Goal: Task Accomplishment & Management: Complete application form

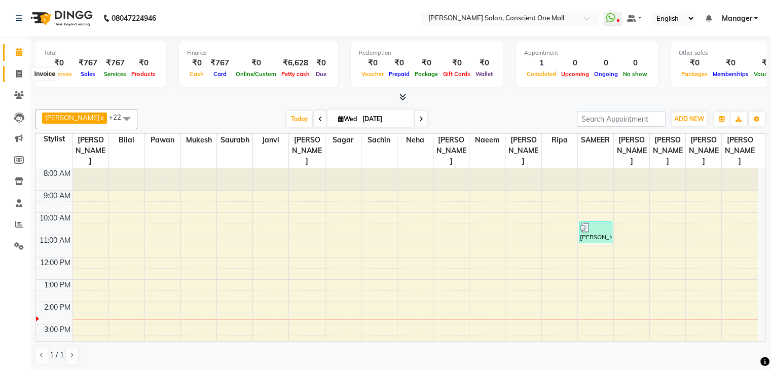
click at [20, 70] on icon at bounding box center [19, 74] width 6 height 8
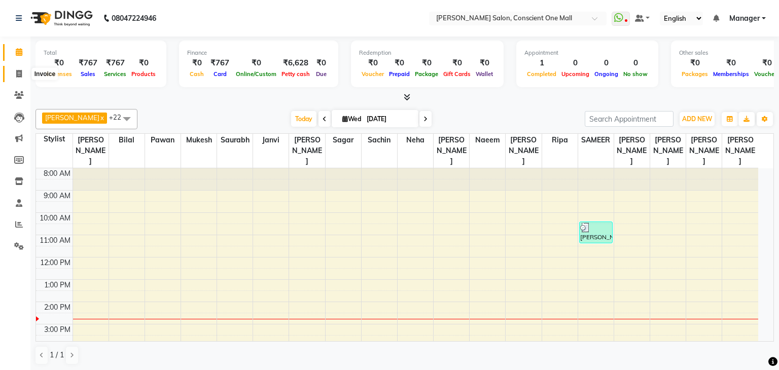
select select "service"
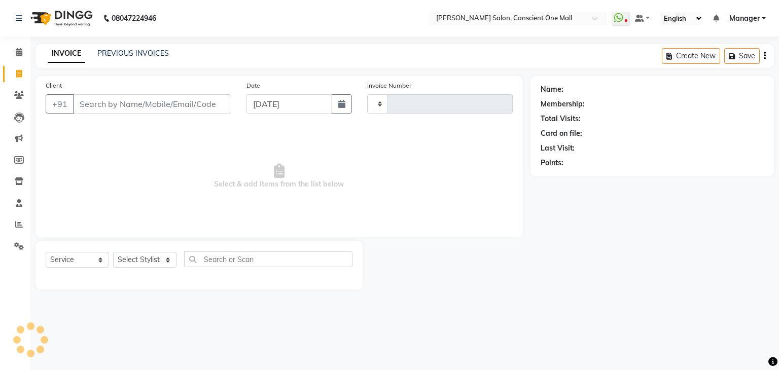
type input "2153"
select select "7575"
click at [161, 162] on span "Select & add items from the list below" at bounding box center [279, 176] width 467 height 101
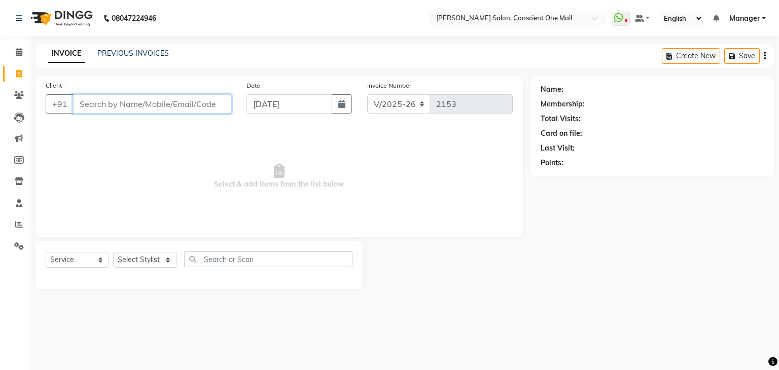
click at [142, 107] on input "Client" at bounding box center [152, 103] width 158 height 19
type input "9999995984"
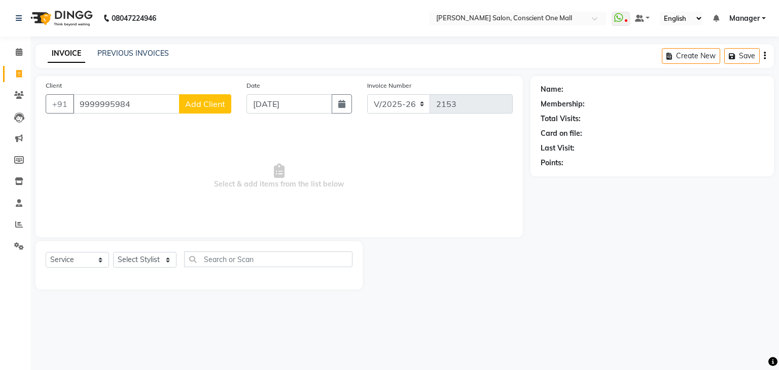
click at [204, 104] on span "Add Client" at bounding box center [205, 104] width 40 height 10
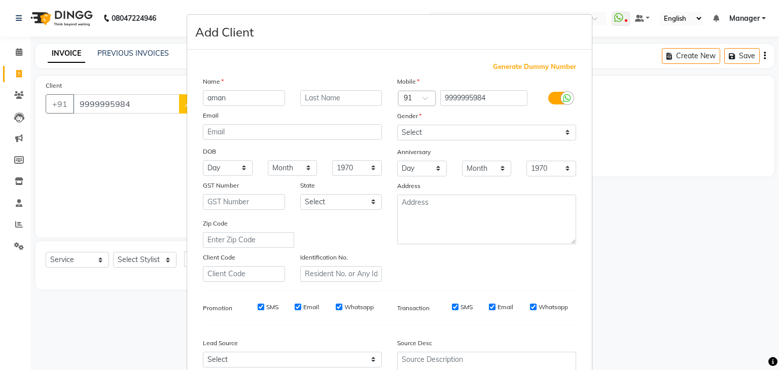
type input "aman"
click at [428, 134] on select "Select [DEMOGRAPHIC_DATA] [DEMOGRAPHIC_DATA] Other Prefer Not To Say" at bounding box center [486, 133] width 179 height 16
select select "[DEMOGRAPHIC_DATA]"
click at [397, 125] on select "Select [DEMOGRAPHIC_DATA] [DEMOGRAPHIC_DATA] Other Prefer Not To Say" at bounding box center [486, 133] width 179 height 16
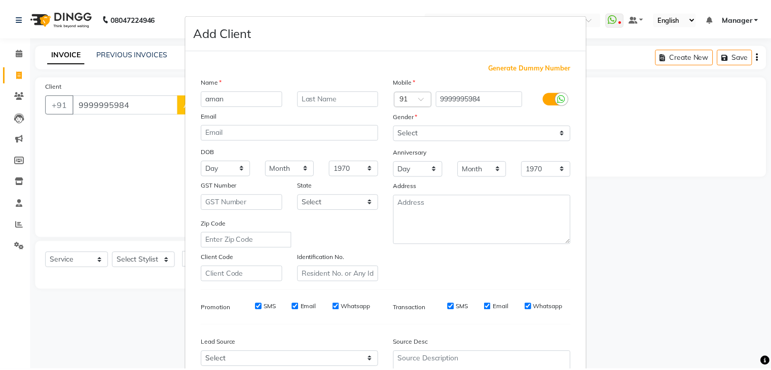
scroll to position [103, 0]
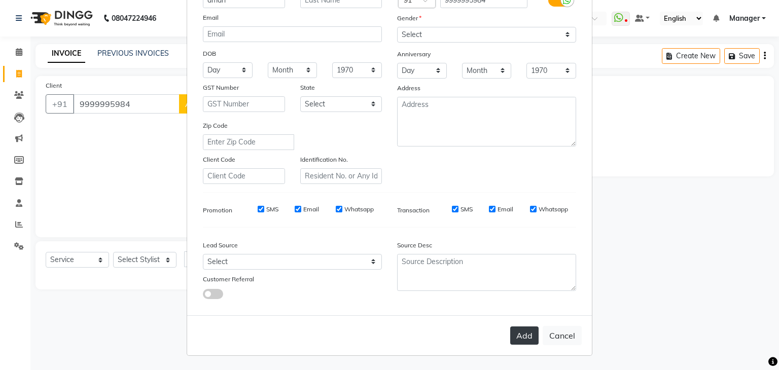
click at [515, 338] on button "Add" at bounding box center [524, 336] width 28 height 18
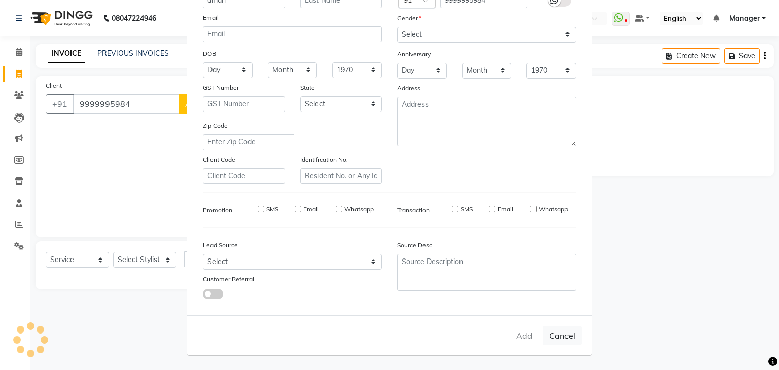
select select
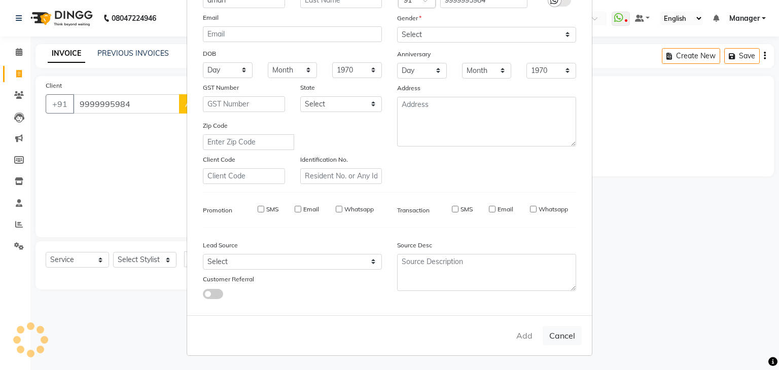
select select
checkbox input "false"
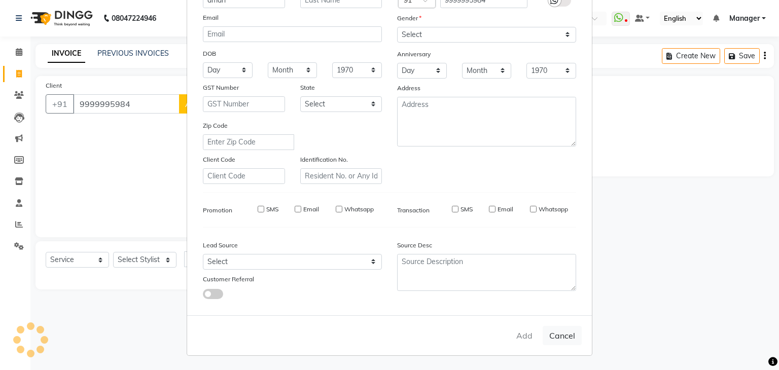
checkbox input "false"
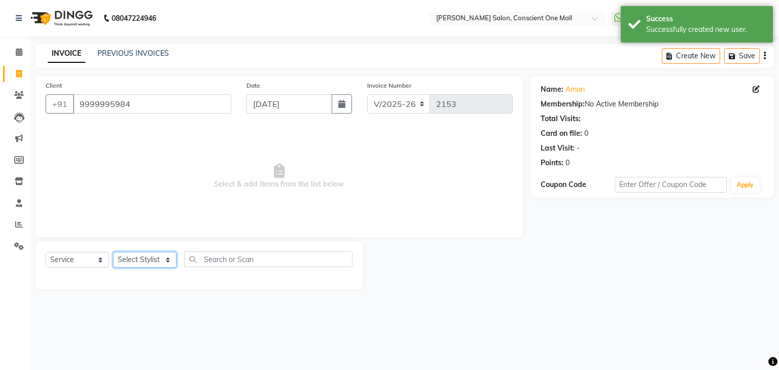
click at [124, 263] on select "Select Stylist [PERSON_NAME] AMIT [PERSON_NAME] [PERSON_NAME] [PERSON_NAME] [PE…" at bounding box center [144, 260] width 63 height 16
select select "67299"
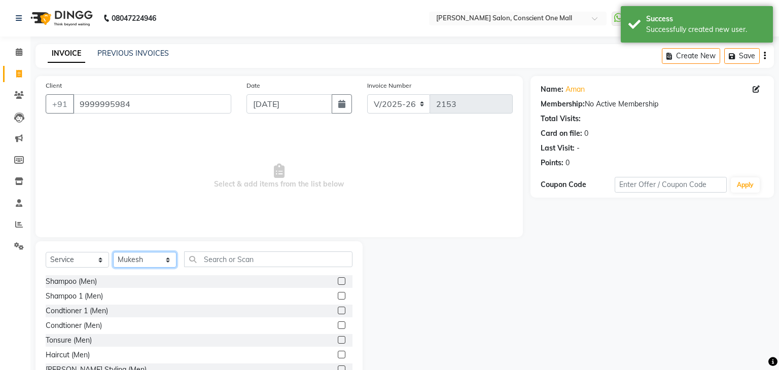
click at [124, 263] on select "Select Stylist [PERSON_NAME] AMIT [PERSON_NAME] [PERSON_NAME] [PERSON_NAME] [PE…" at bounding box center [144, 260] width 63 height 16
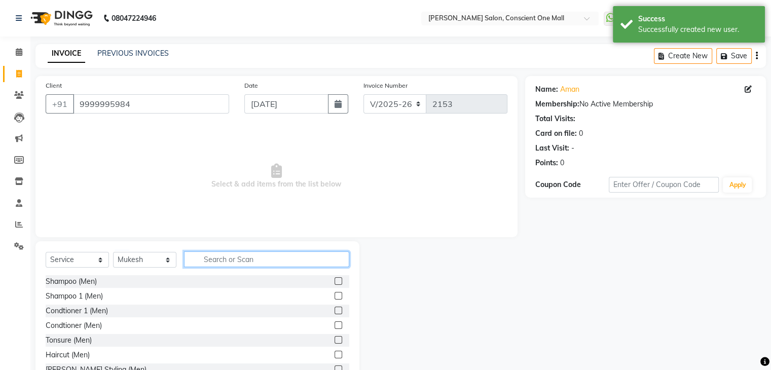
click at [227, 257] on input "text" at bounding box center [266, 260] width 165 height 16
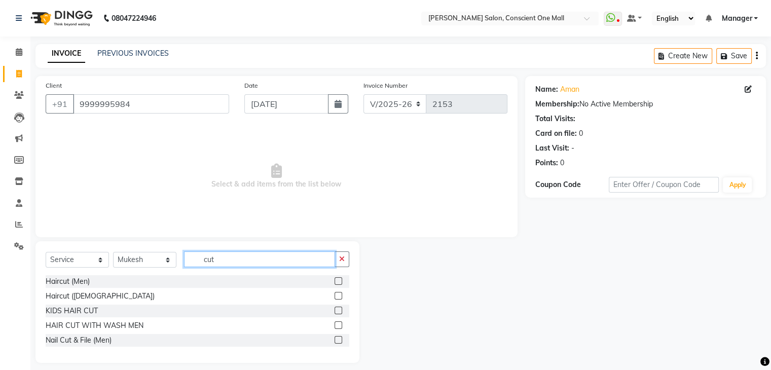
type input "cut"
click at [339, 280] on label at bounding box center [339, 281] width 8 height 8
click at [339, 280] on input "checkbox" at bounding box center [338, 281] width 7 height 7
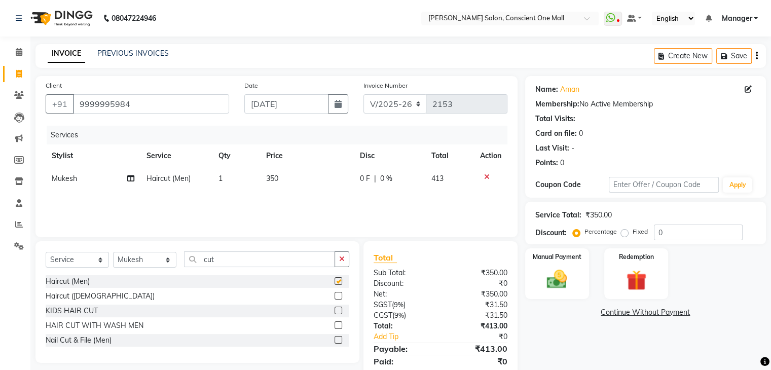
checkbox input "false"
click at [548, 269] on img at bounding box center [557, 280] width 34 height 24
click at [612, 311] on span "CARD" at bounding box center [610, 313] width 22 height 12
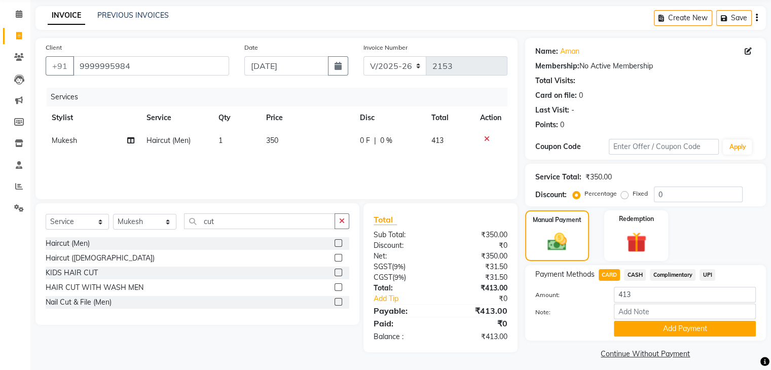
scroll to position [45, 0]
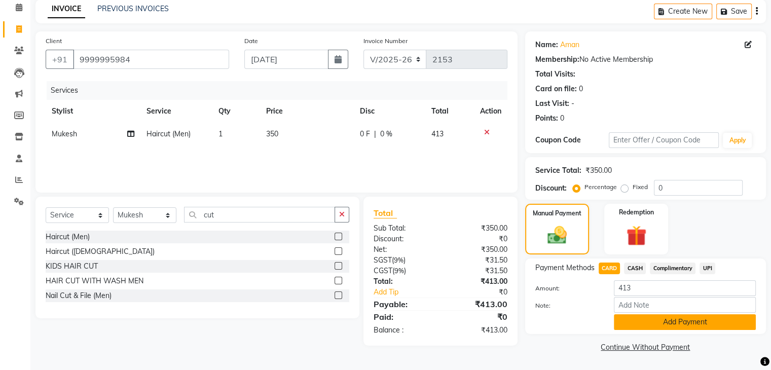
click at [693, 316] on button "Add Payment" at bounding box center [685, 322] width 142 height 16
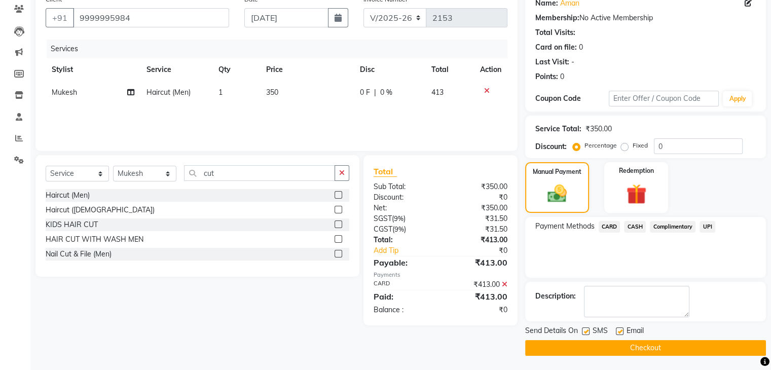
scroll to position [87, 0]
click at [659, 346] on button "Checkout" at bounding box center [645, 348] width 241 height 16
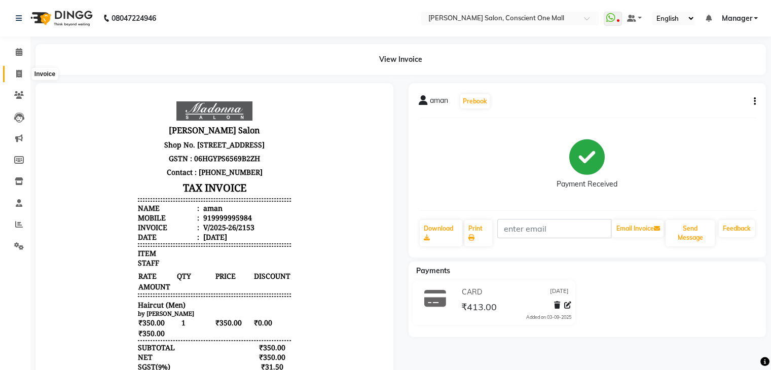
click at [19, 73] on icon at bounding box center [19, 74] width 6 height 8
select select "service"
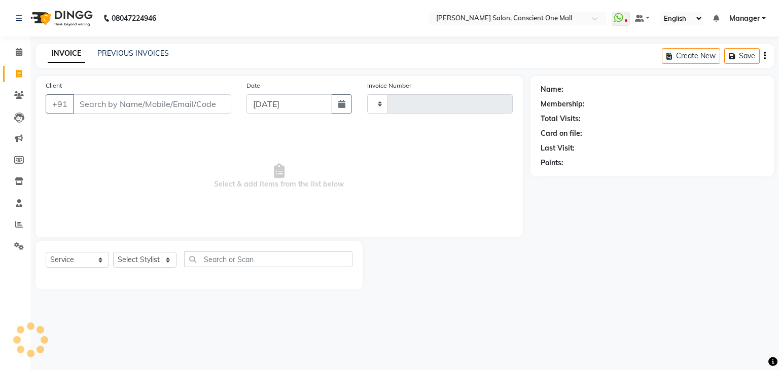
type input "2154"
select select "7575"
click at [116, 106] on input "Client" at bounding box center [152, 103] width 158 height 19
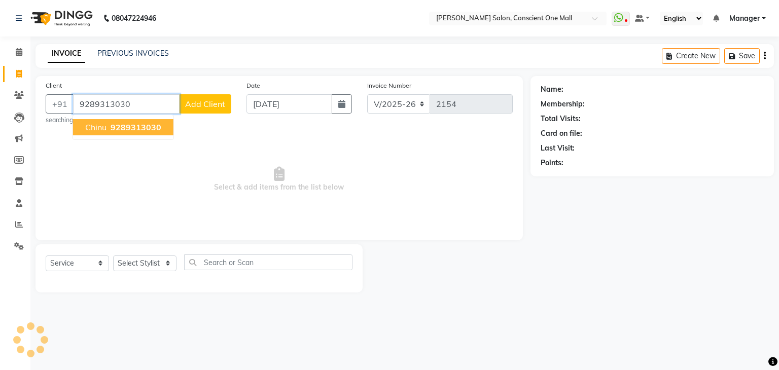
type input "9289313030"
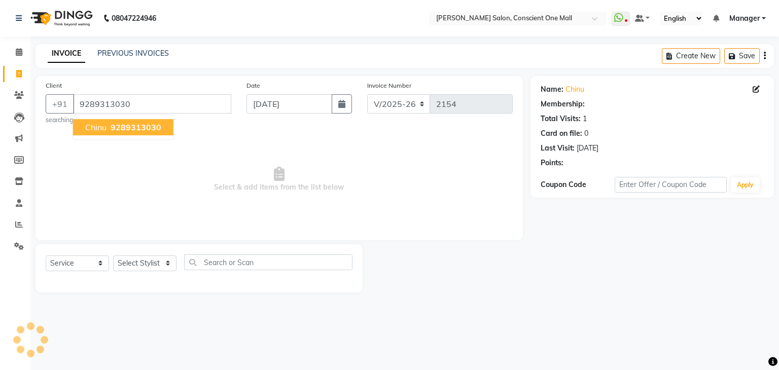
click at [100, 129] on span "chinu" at bounding box center [95, 127] width 21 height 10
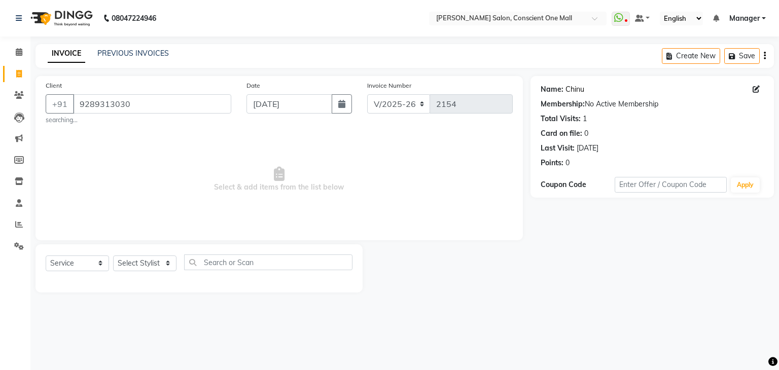
click at [578, 90] on link "Chinu" at bounding box center [575, 89] width 19 height 11
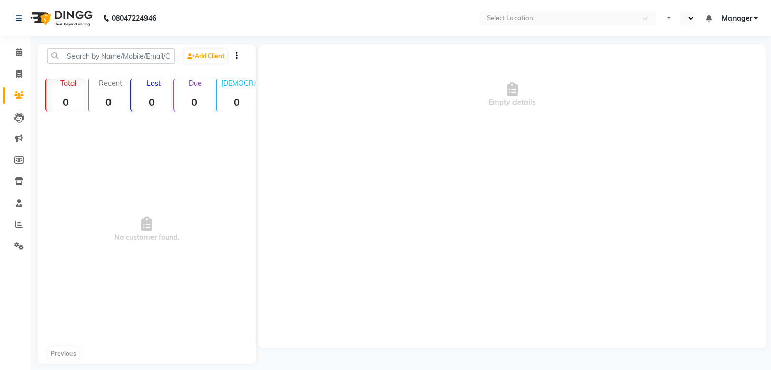
select select "en"
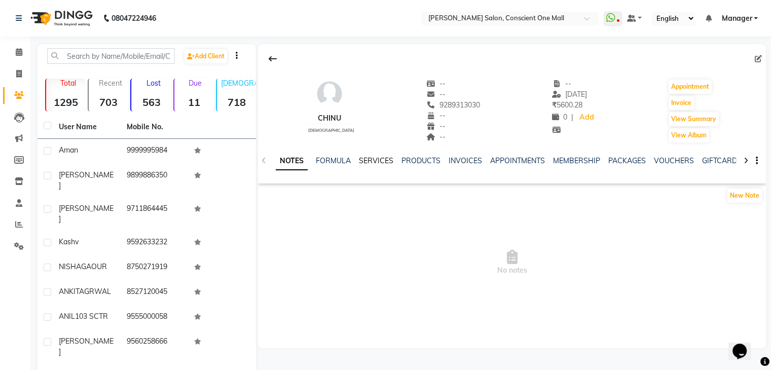
click at [380, 160] on link "SERVICES" at bounding box center [376, 160] width 34 height 9
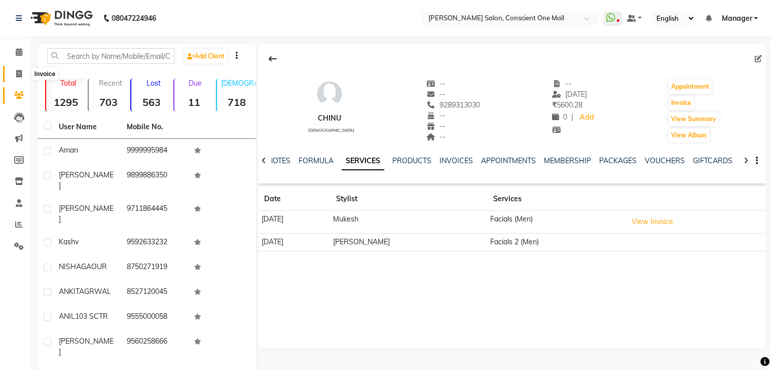
click at [17, 70] on icon at bounding box center [19, 74] width 6 height 8
select select "service"
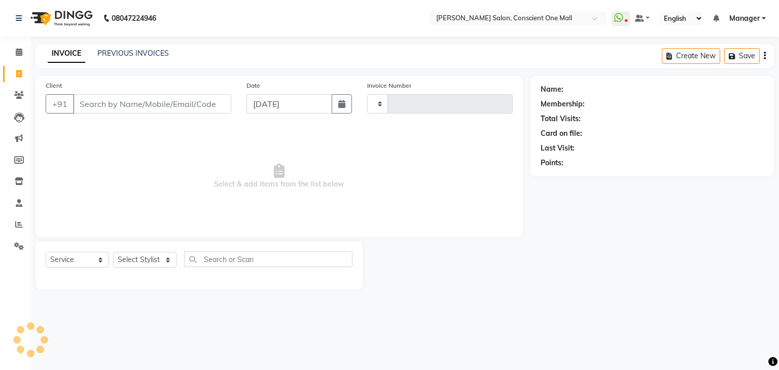
type input "2154"
select select "7575"
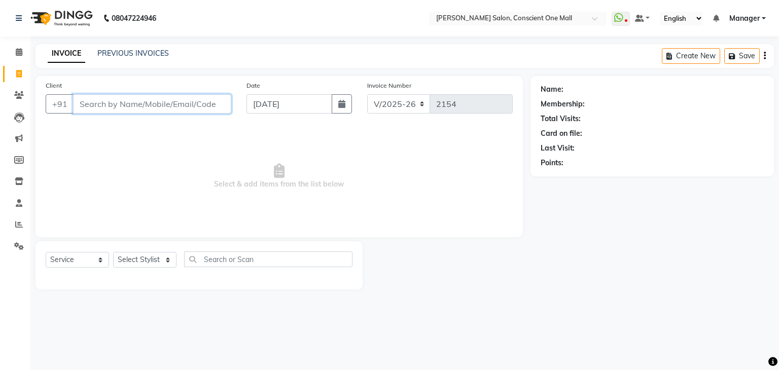
click at [135, 113] on input "Client" at bounding box center [152, 103] width 158 height 19
type input "9811392244"
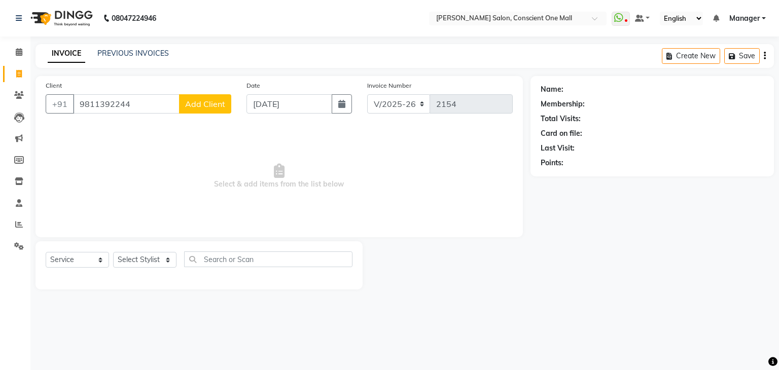
click at [205, 106] on span "Add Client" at bounding box center [205, 104] width 40 height 10
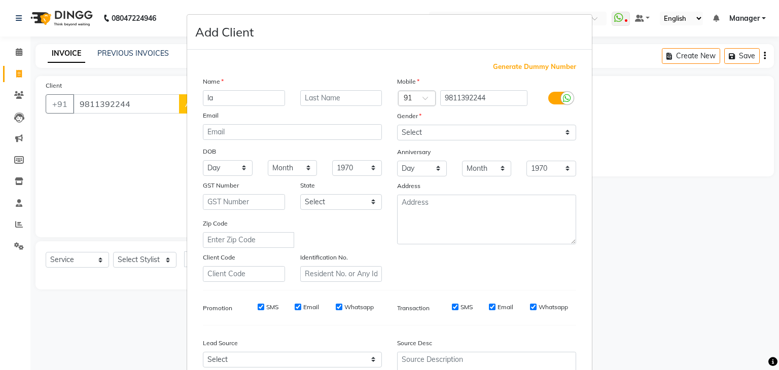
type input "l"
type input "[PERSON_NAME]"
click at [426, 130] on select "Select [DEMOGRAPHIC_DATA] [DEMOGRAPHIC_DATA] Other Prefer Not To Say" at bounding box center [486, 133] width 179 height 16
select select "[DEMOGRAPHIC_DATA]"
click at [397, 125] on select "Select [DEMOGRAPHIC_DATA] [DEMOGRAPHIC_DATA] Other Prefer Not To Say" at bounding box center [486, 133] width 179 height 16
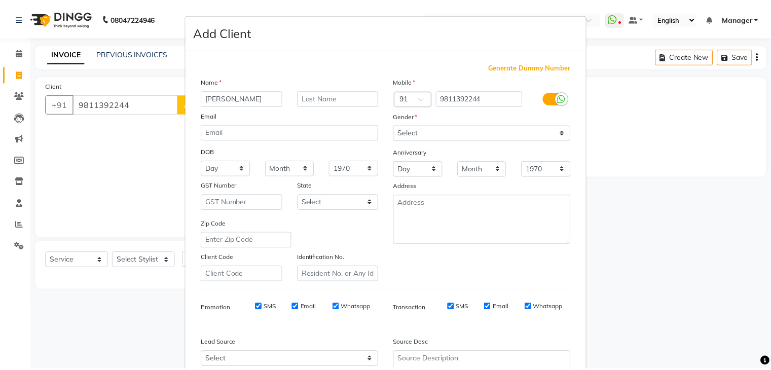
scroll to position [103, 0]
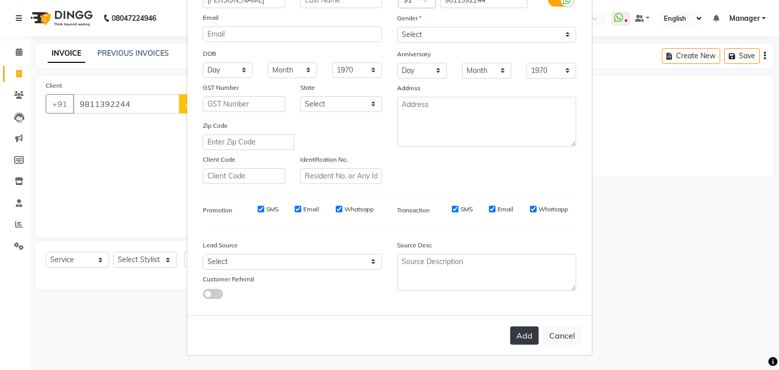
click at [521, 330] on button "Add" at bounding box center [524, 336] width 28 height 18
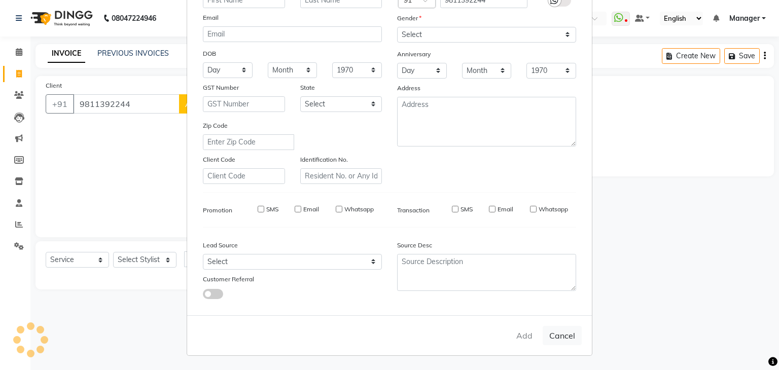
select select
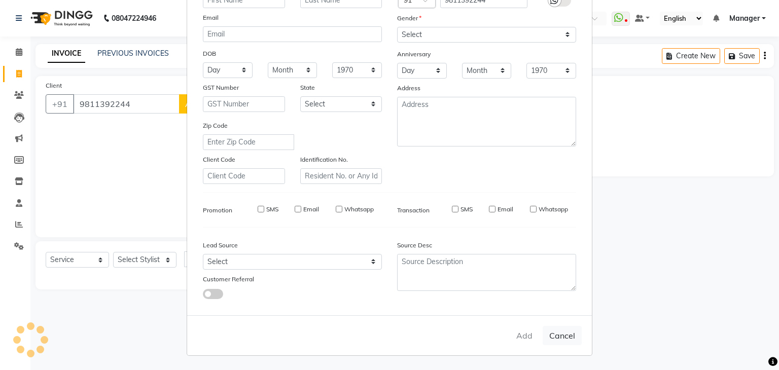
select select
checkbox input "false"
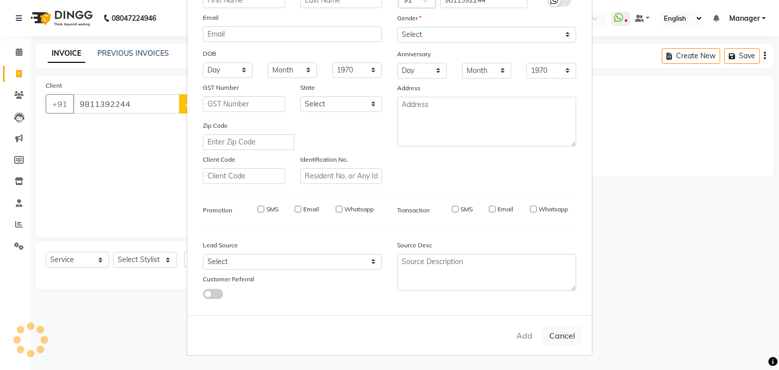
checkbox input "false"
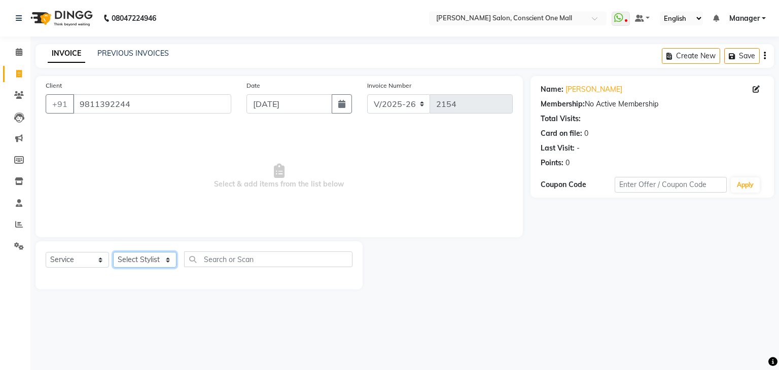
click at [152, 259] on select "Select Stylist [PERSON_NAME] AMIT [PERSON_NAME] [PERSON_NAME] [PERSON_NAME] [PE…" at bounding box center [144, 260] width 63 height 16
select select "69004"
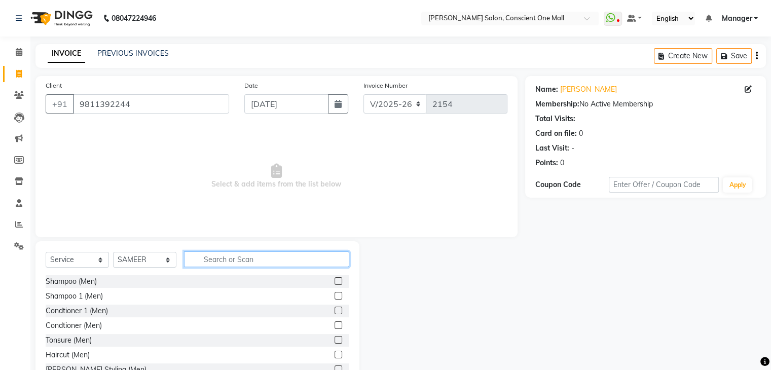
click at [223, 266] on input "text" at bounding box center [266, 260] width 165 height 16
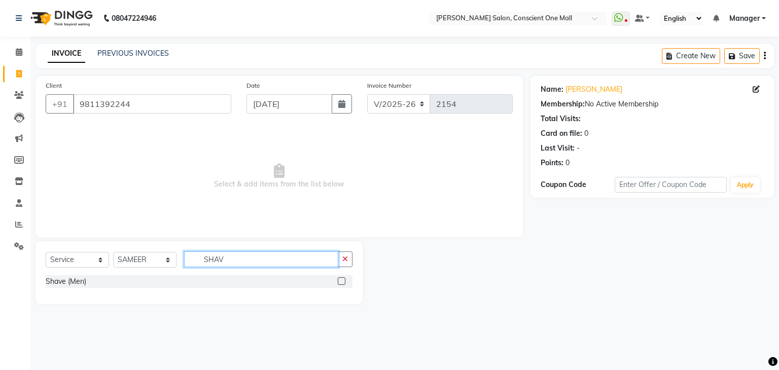
type input "SHAV"
click at [340, 280] on label at bounding box center [342, 281] width 8 height 8
click at [340, 280] on input "checkbox" at bounding box center [341, 281] width 7 height 7
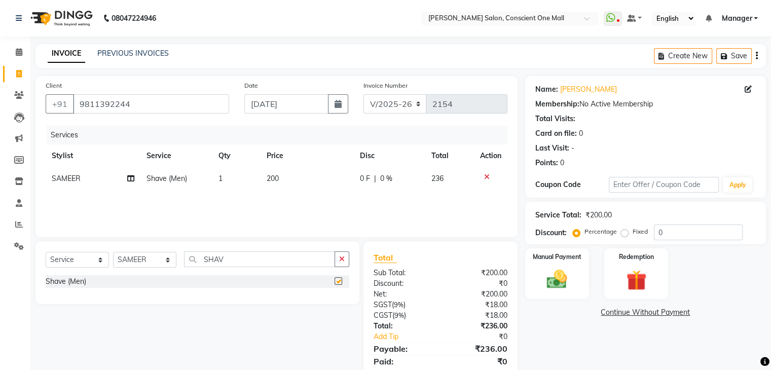
checkbox input "false"
click at [260, 254] on input "SHAV" at bounding box center [259, 260] width 151 height 16
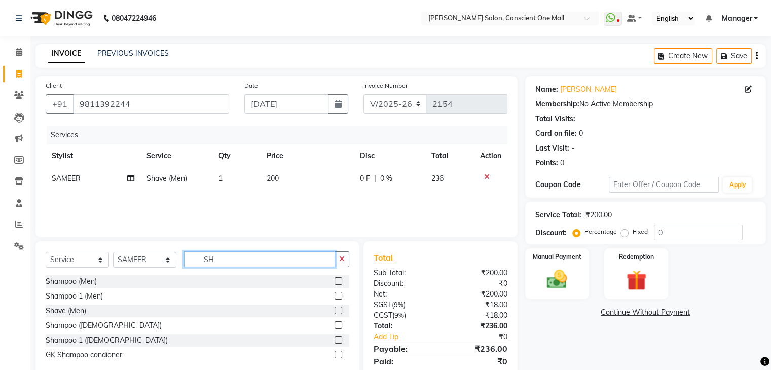
type input "S"
type input "CUT"
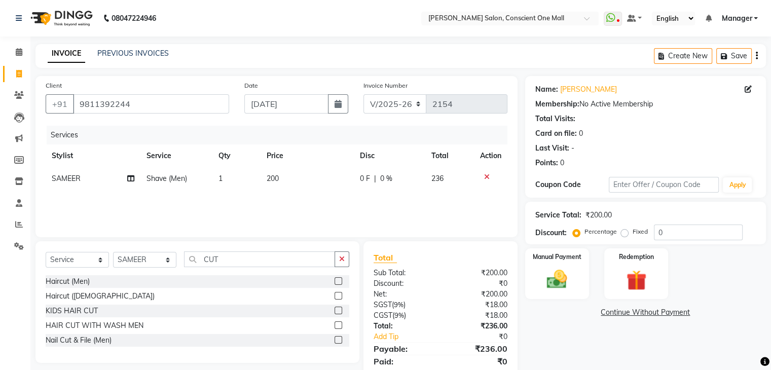
click at [337, 283] on label at bounding box center [339, 281] width 8 height 8
click at [337, 283] on input "checkbox" at bounding box center [338, 281] width 7 height 7
checkbox input "false"
click at [552, 278] on img at bounding box center [557, 280] width 34 height 24
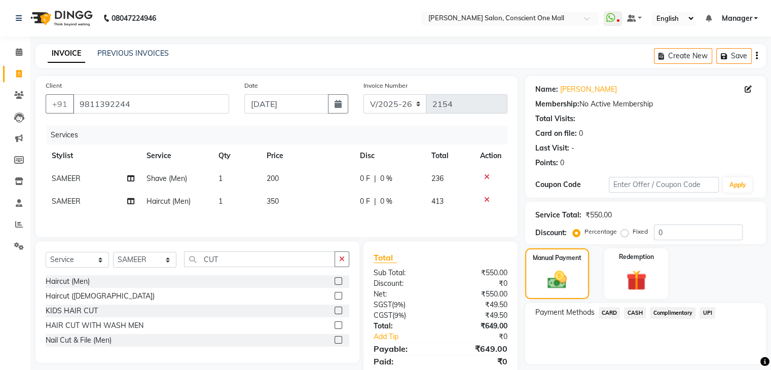
click at [635, 312] on span "CASH" at bounding box center [635, 313] width 22 height 12
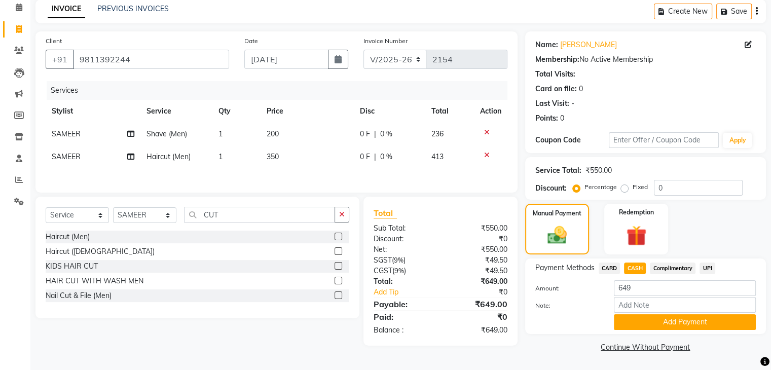
scroll to position [45, 0]
click at [710, 323] on button "Add Payment" at bounding box center [685, 322] width 142 height 16
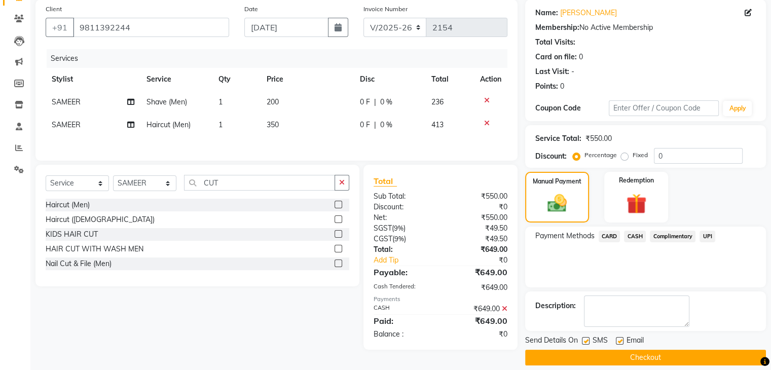
scroll to position [87, 0]
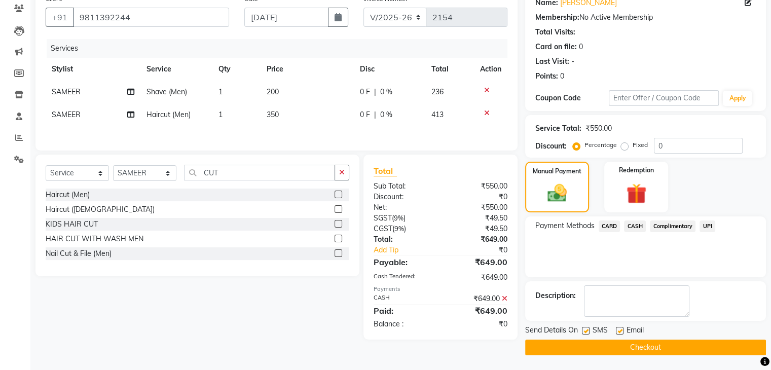
click at [635, 341] on button "Checkout" at bounding box center [645, 348] width 241 height 16
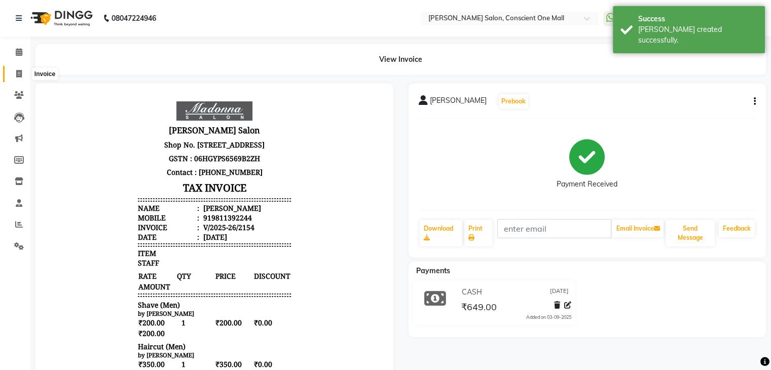
click at [16, 73] on icon at bounding box center [19, 74] width 6 height 8
select select "service"
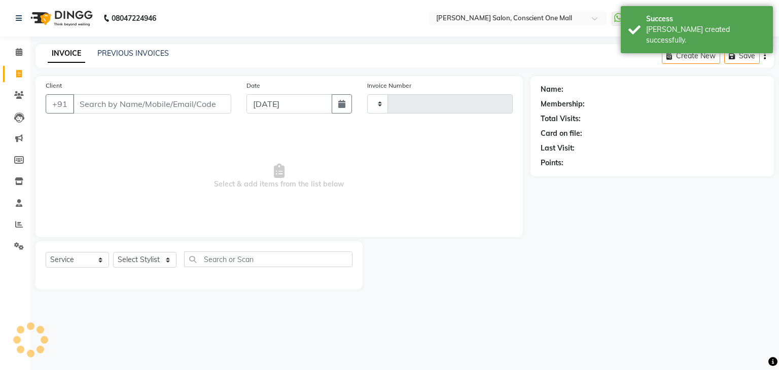
type input "2155"
select select "7575"
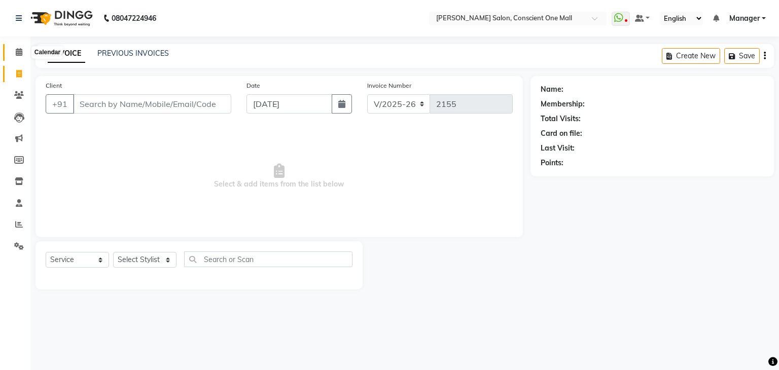
click at [18, 51] on icon at bounding box center [19, 52] width 7 height 8
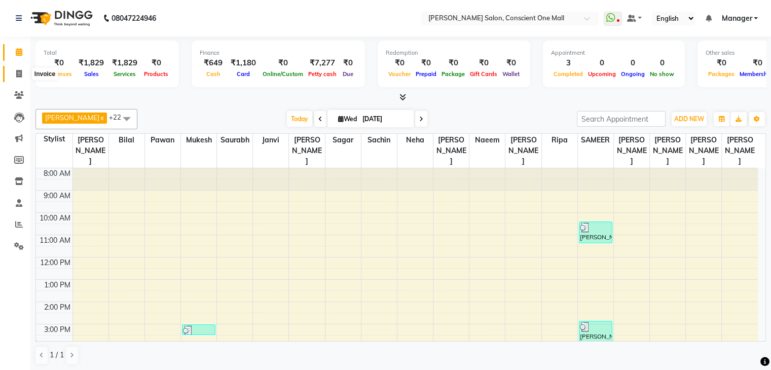
click at [18, 74] on icon at bounding box center [19, 74] width 6 height 8
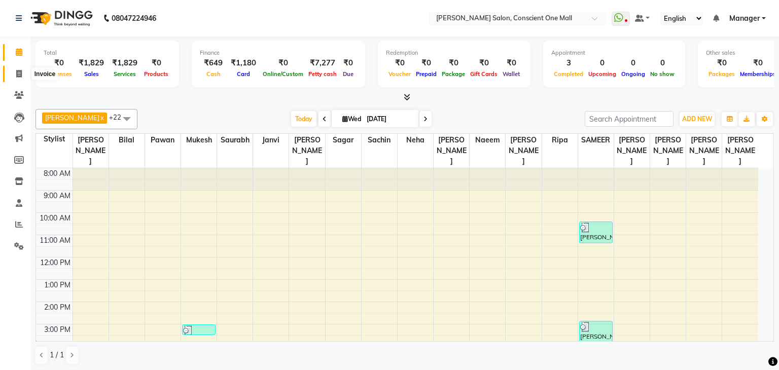
select select "service"
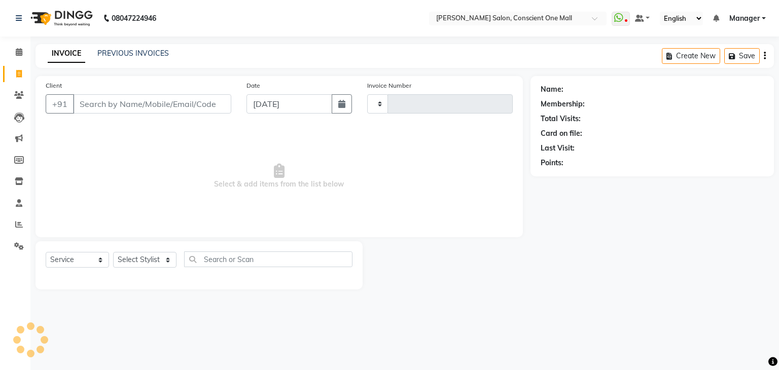
type input "2155"
select select "7575"
click at [131, 53] on link "PREVIOUS INVOICES" at bounding box center [133, 53] width 72 height 9
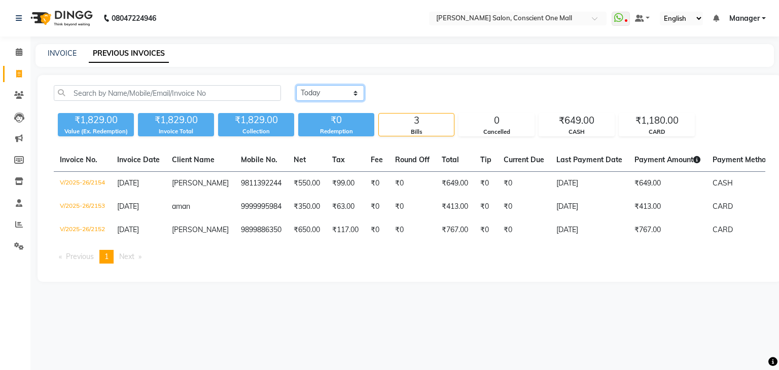
click at [311, 95] on select "[DATE] [DATE] Custom Range" at bounding box center [330, 93] width 68 height 16
select select "range"
click at [296, 85] on select "[DATE] [DATE] Custom Range" at bounding box center [330, 93] width 68 height 16
click at [402, 96] on input "[DATE]" at bounding box center [412, 93] width 71 height 14
select select "9"
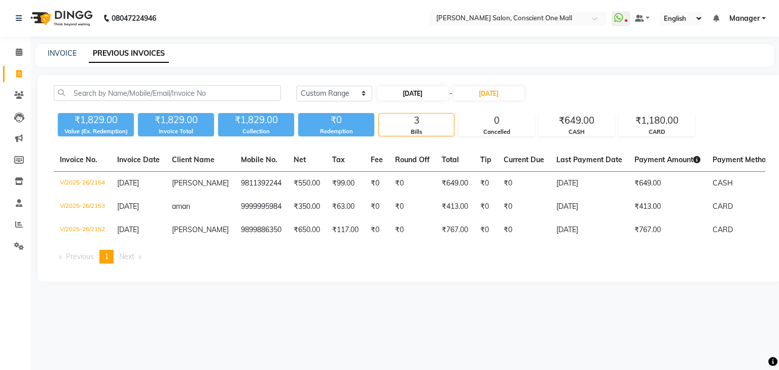
select select "2025"
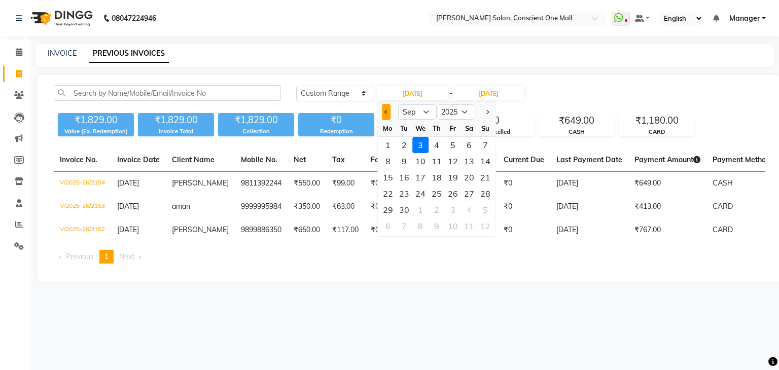
click at [386, 112] on span "Previous month" at bounding box center [386, 112] width 4 height 4
select select "8"
click at [451, 145] on div "1" at bounding box center [453, 145] width 16 height 16
type input "[DATE]"
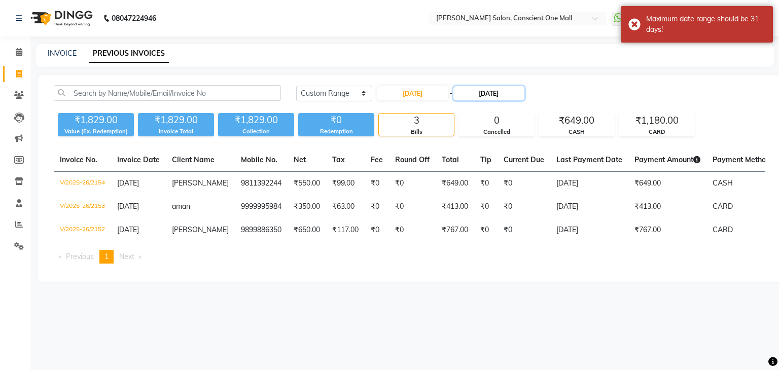
click at [492, 93] on input "[DATE]" at bounding box center [488, 93] width 71 height 14
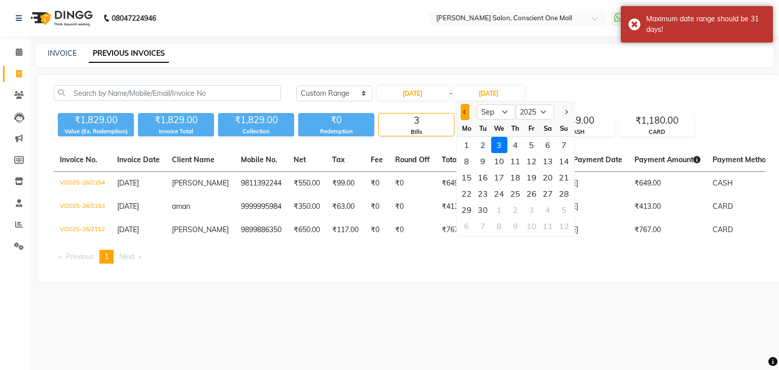
click at [463, 114] on button "Previous month" at bounding box center [465, 112] width 9 height 16
select select "8"
click at [560, 209] on div "31" at bounding box center [564, 210] width 16 height 16
type input "[DATE]"
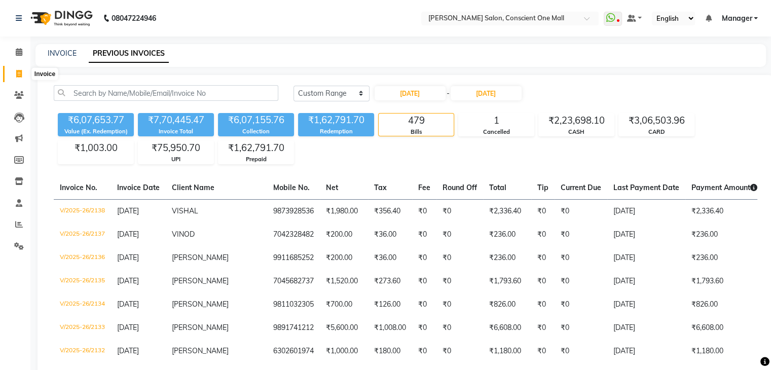
click at [16, 73] on icon at bounding box center [19, 74] width 6 height 8
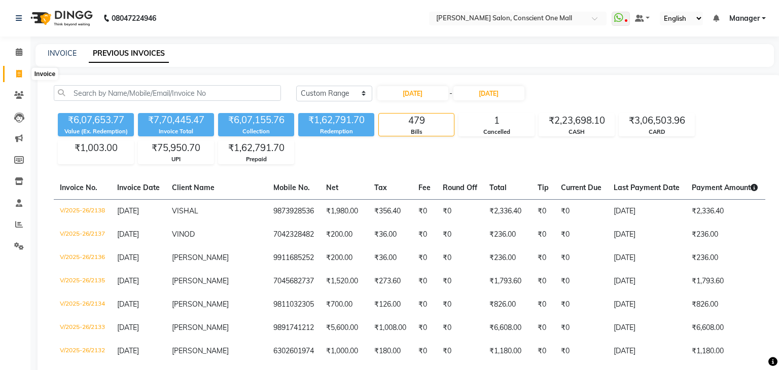
select select "service"
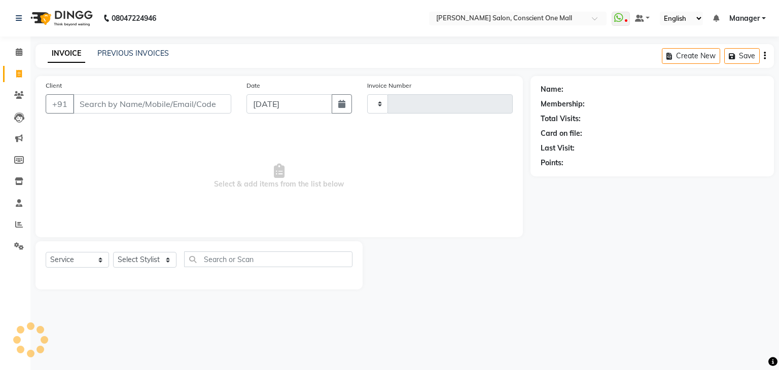
type input "2155"
select select "7575"
click at [88, 157] on span "Select & add items from the list below" at bounding box center [279, 176] width 467 height 101
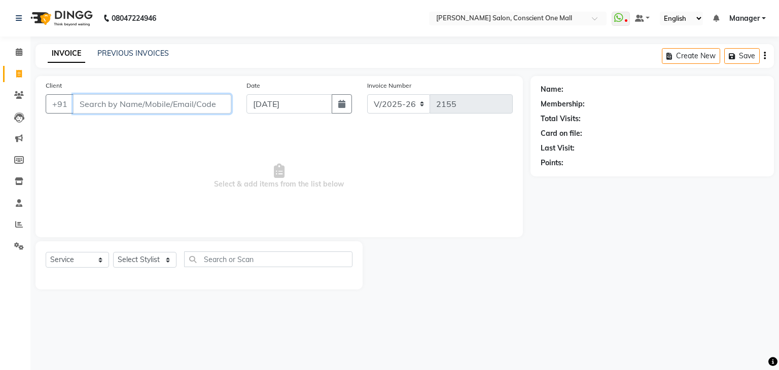
click at [104, 110] on input "Client" at bounding box center [152, 103] width 158 height 19
